Goal: Task Accomplishment & Management: Manage account settings

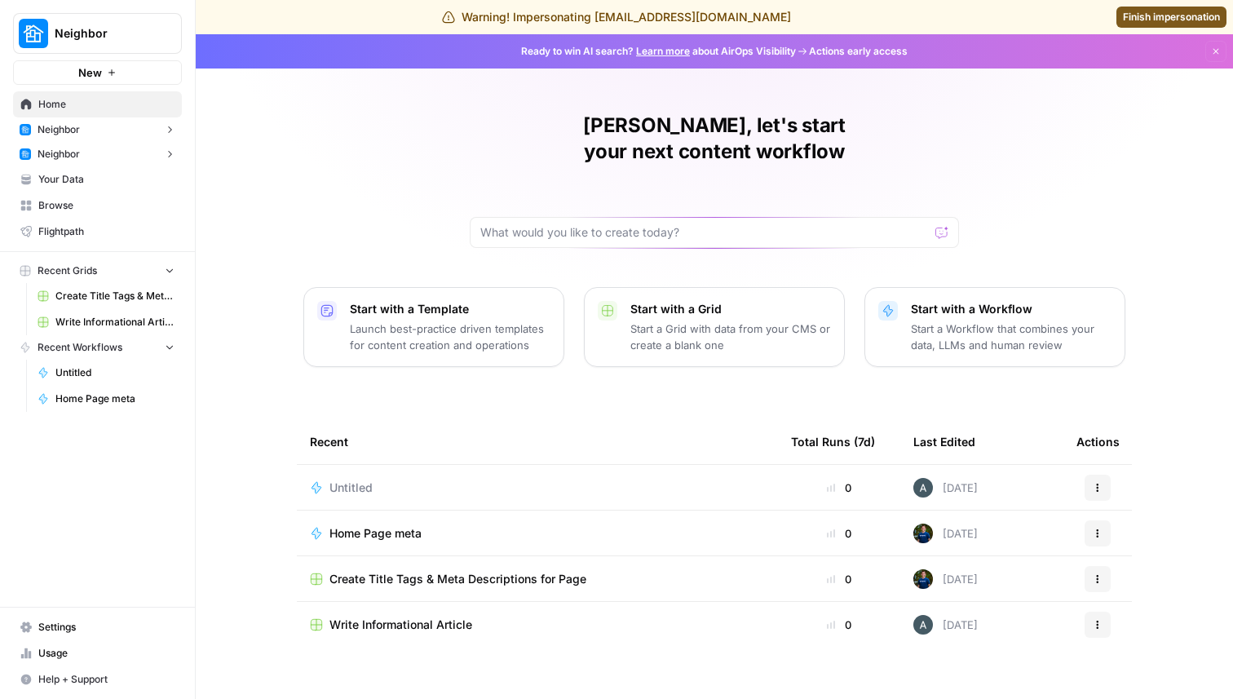
click at [86, 183] on span "Your Data" at bounding box center [106, 179] width 136 height 15
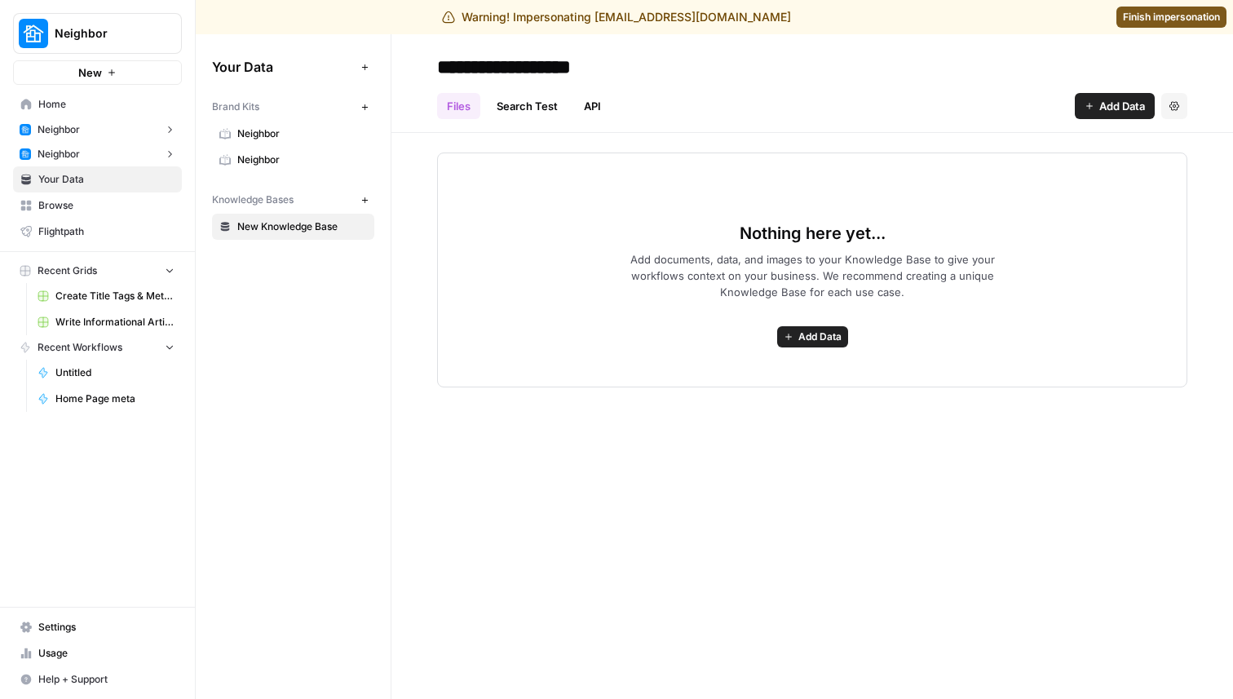
click at [51, 619] on link "Settings" at bounding box center [97, 627] width 169 height 26
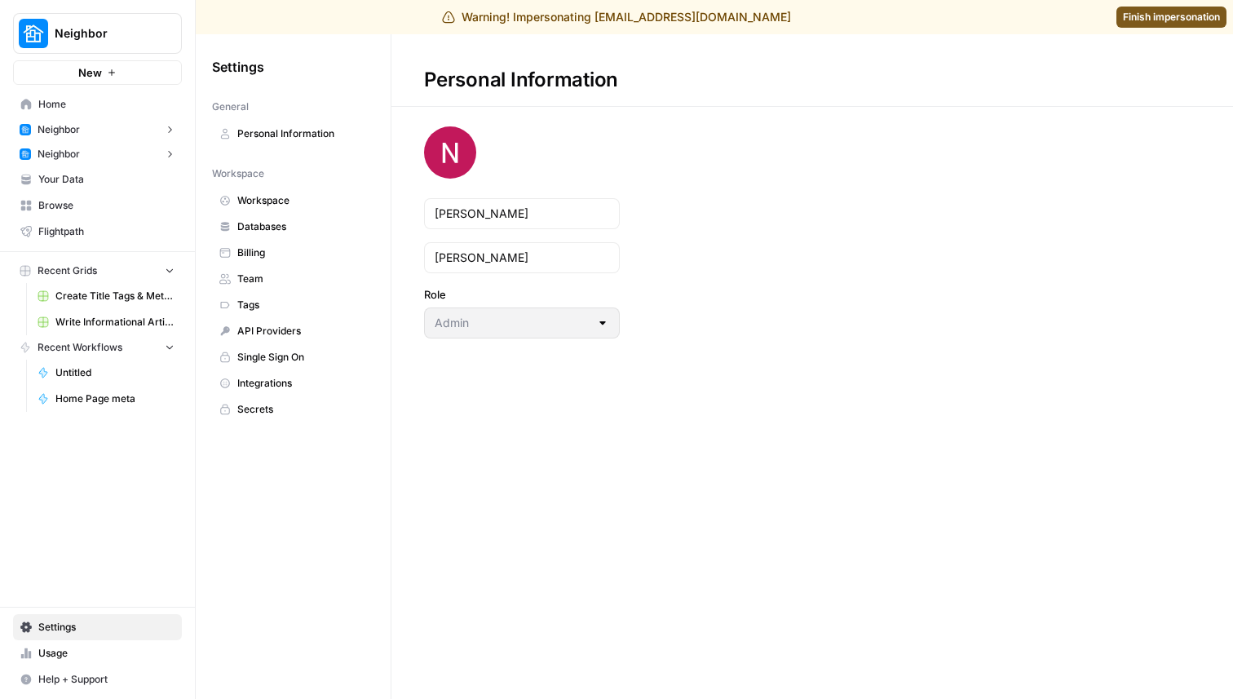
click at [265, 287] on link "Team" at bounding box center [293, 279] width 162 height 26
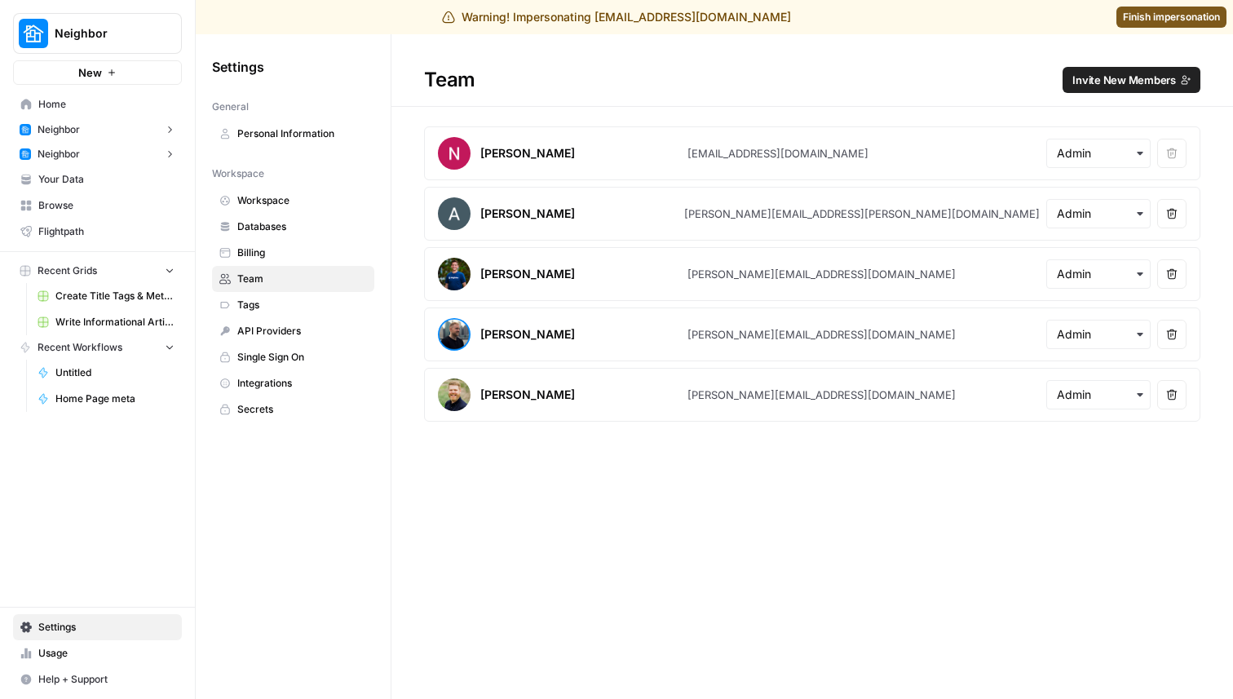
click at [1108, 80] on span "Invite New Members" at bounding box center [1125, 80] width 104 height 16
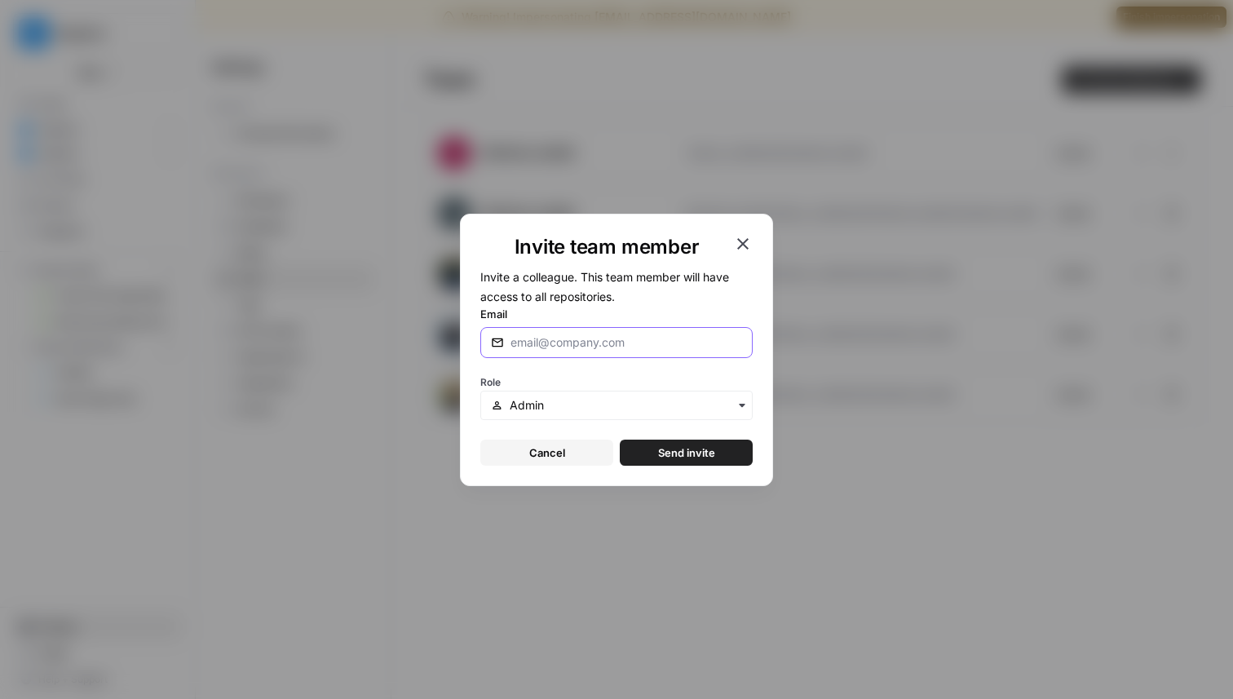
click at [603, 339] on input "Email" at bounding box center [627, 342] width 232 height 16
type input "[PERSON_NAME][EMAIL_ADDRESS][DOMAIN_NAME]"
click at [702, 450] on span "Send invite" at bounding box center [686, 453] width 57 height 16
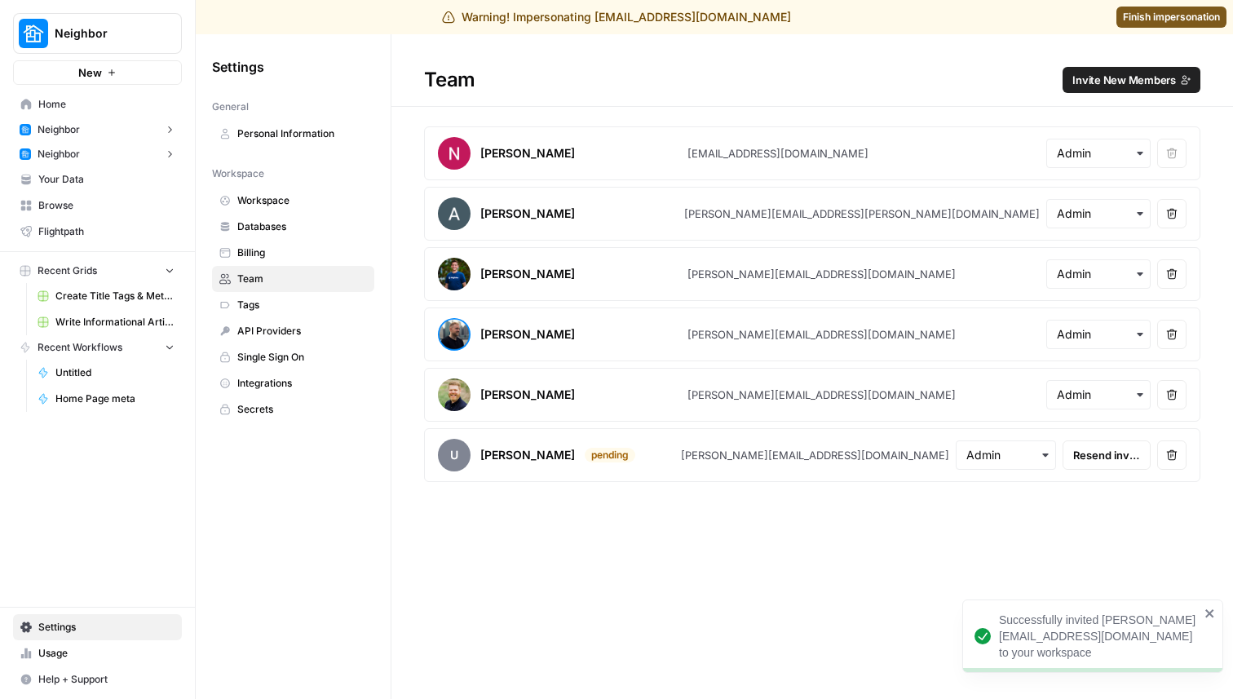
click at [1165, 20] on span "Finish impersonation" at bounding box center [1171, 17] width 97 height 15
